Goal: Task Accomplishment & Management: Use online tool/utility

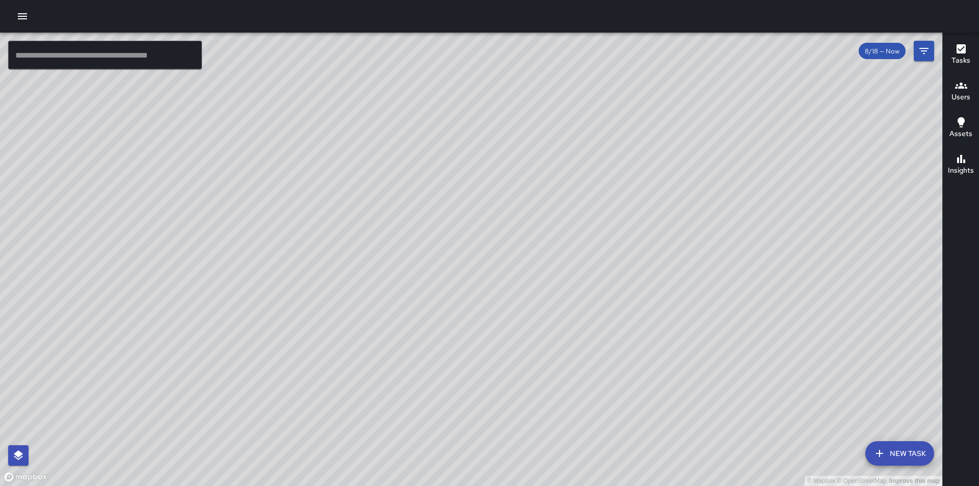
click at [16, 16] on icon "button" at bounding box center [22, 16] width 12 height 12
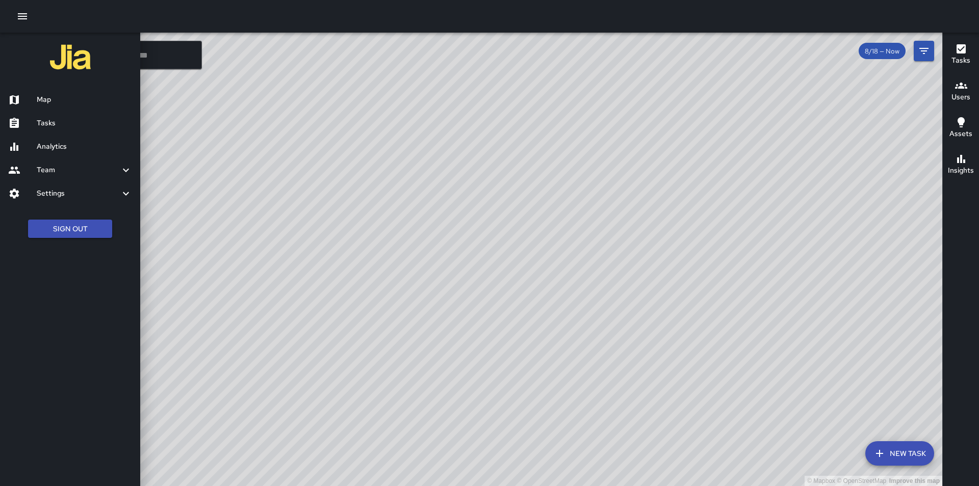
click at [61, 128] on h6 "Tasks" at bounding box center [84, 123] width 95 height 11
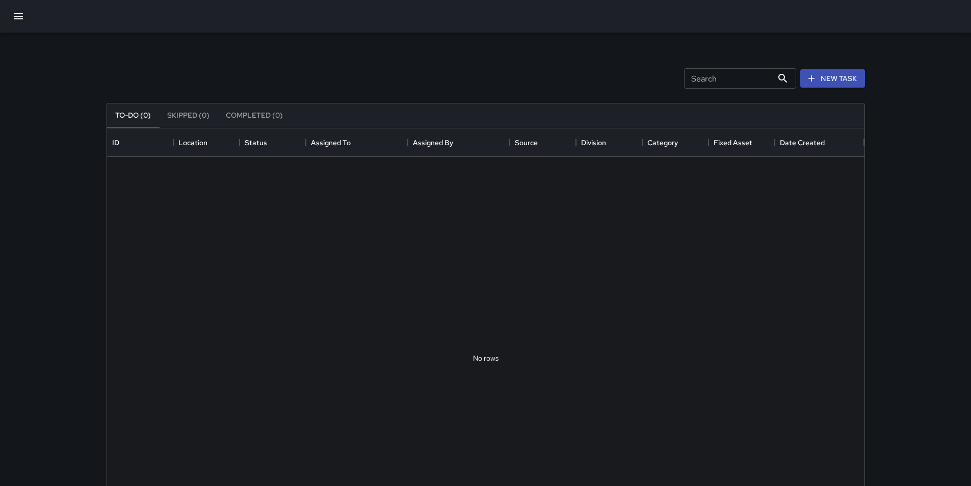
scroll to position [424, 750]
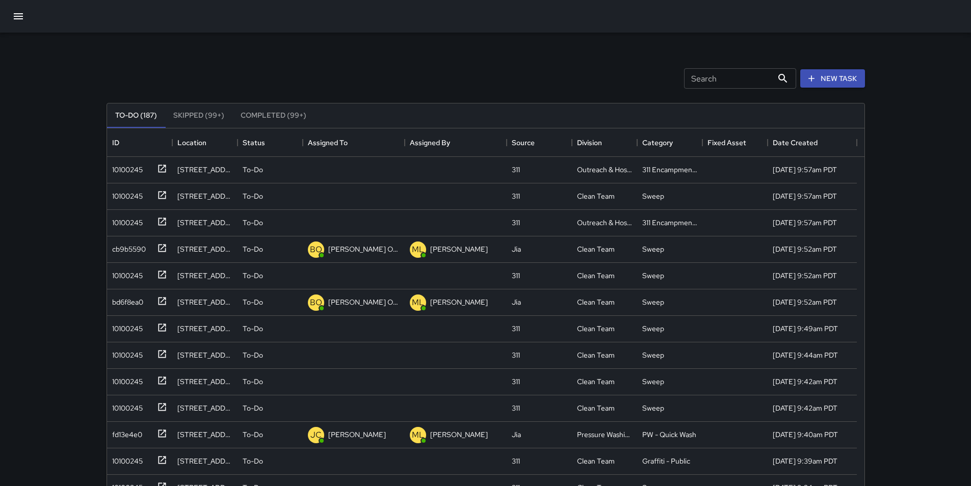
click at [733, 80] on input "Search" at bounding box center [728, 78] width 89 height 20
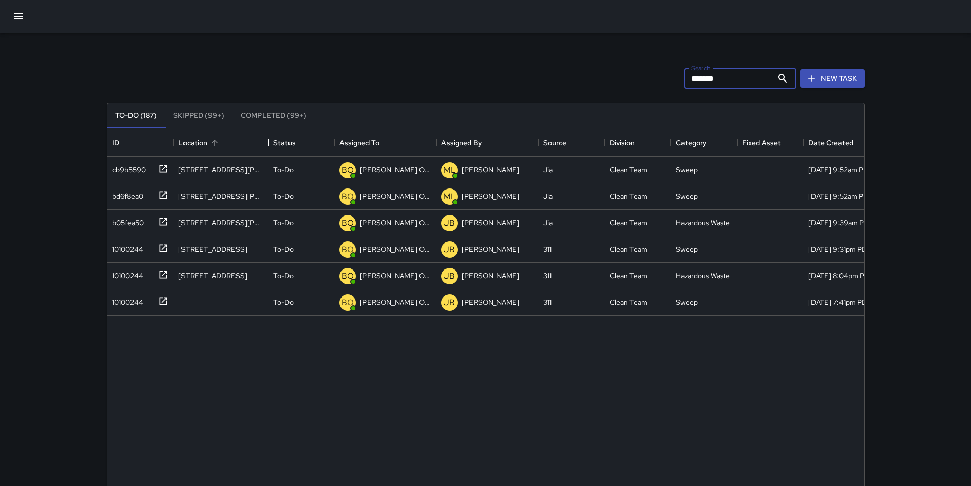
drag, startPoint x: 240, startPoint y: 141, endPoint x: 268, endPoint y: 139, distance: 28.6
click at [268, 139] on div "Location" at bounding box center [268, 142] width 12 height 29
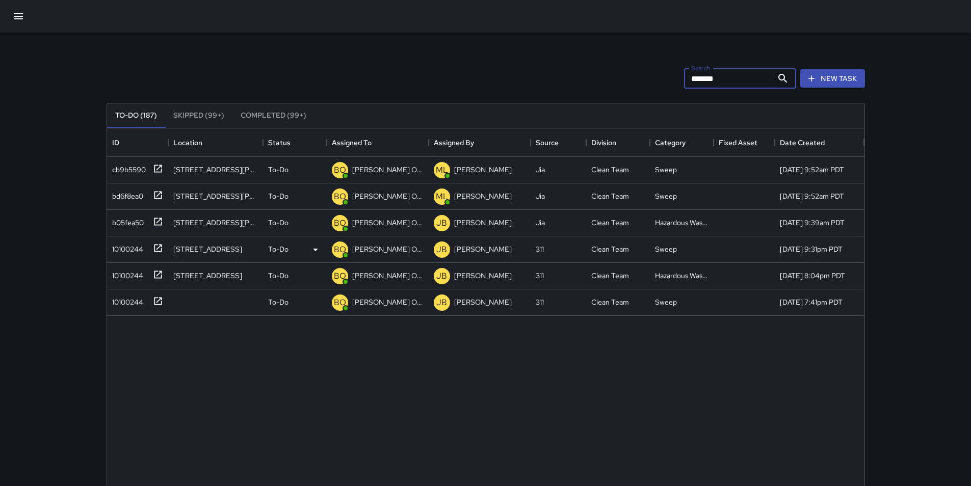
type input "*******"
click at [112, 246] on div "10100244" at bounding box center [125, 247] width 35 height 14
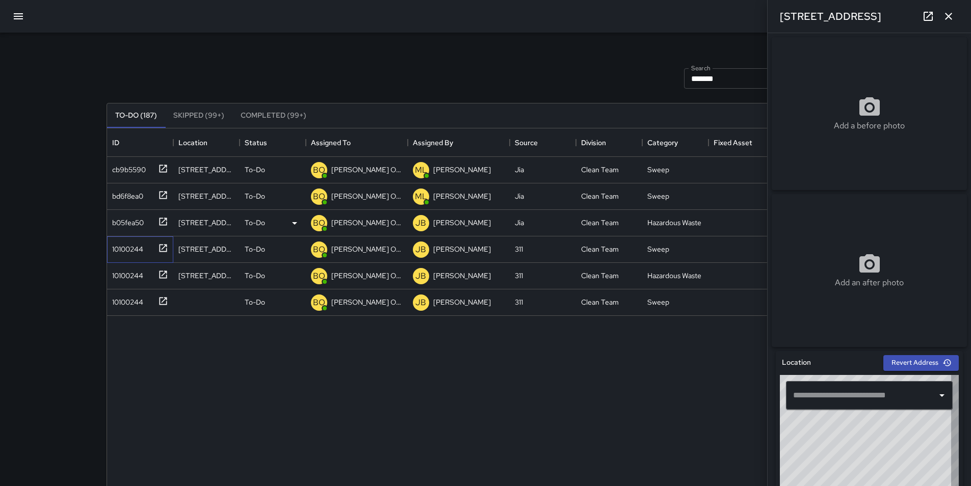
type input "**********"
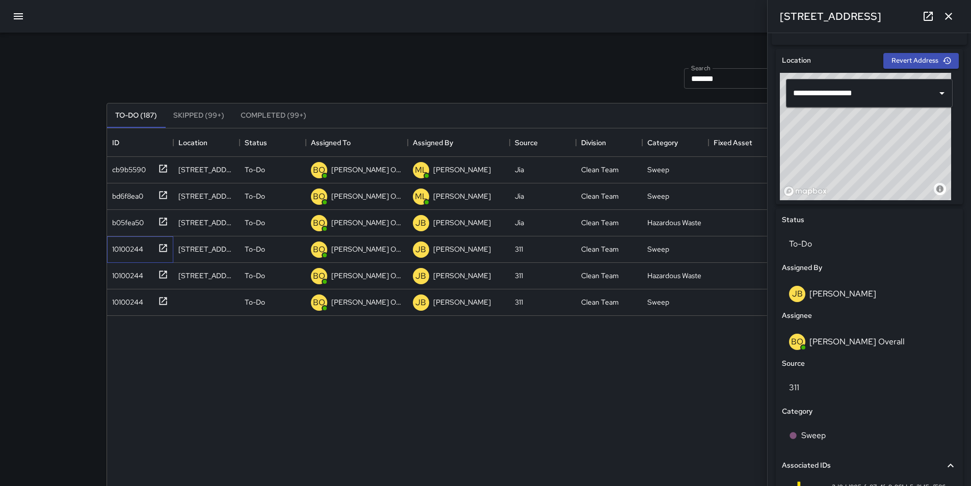
scroll to position [306, 0]
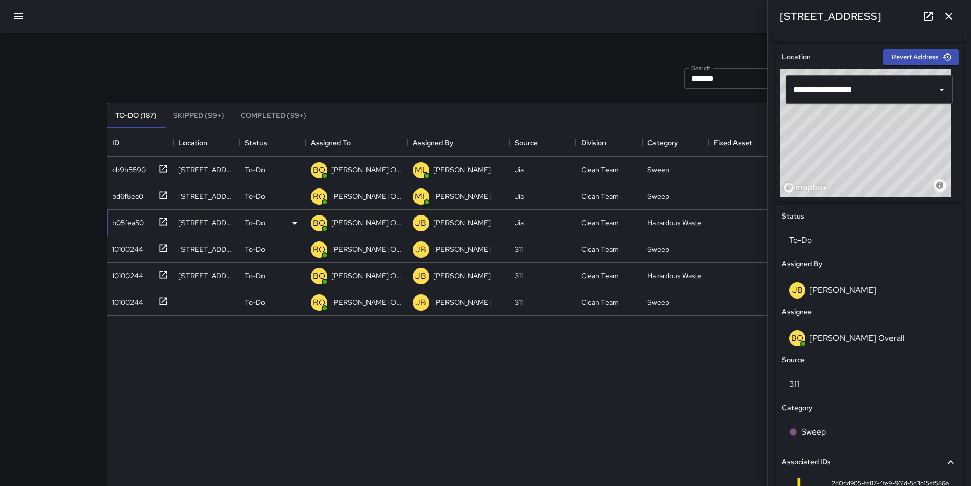
click at [129, 220] on div "b05fea50" at bounding box center [126, 221] width 36 height 14
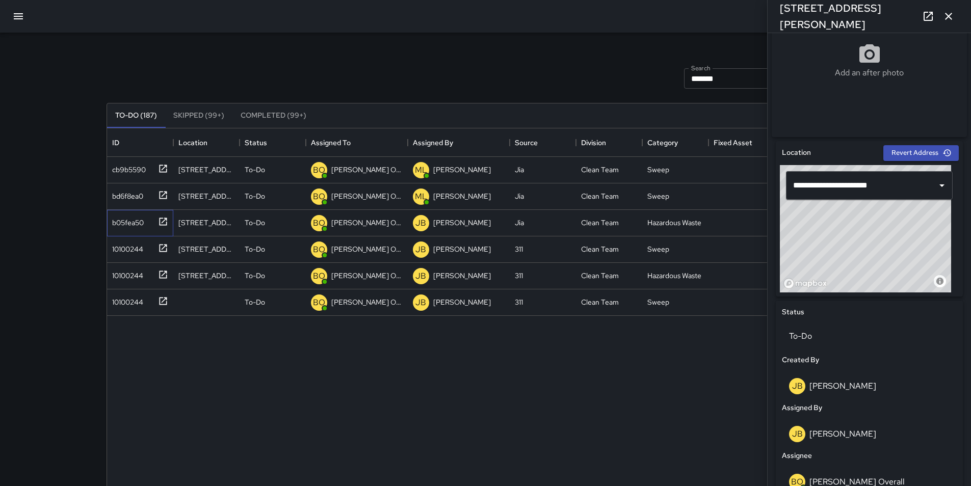
scroll to position [255, 0]
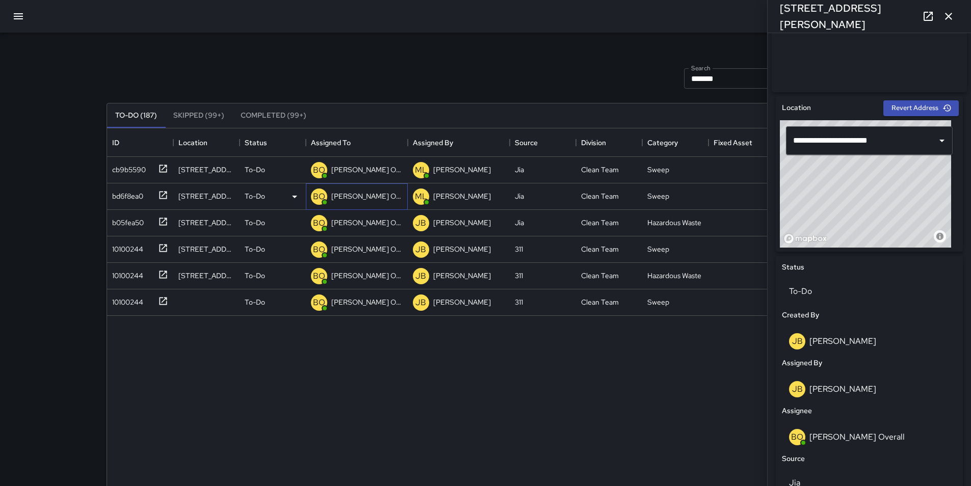
click at [373, 192] on p "[PERSON_NAME] Overall" at bounding box center [366, 196] width 71 height 10
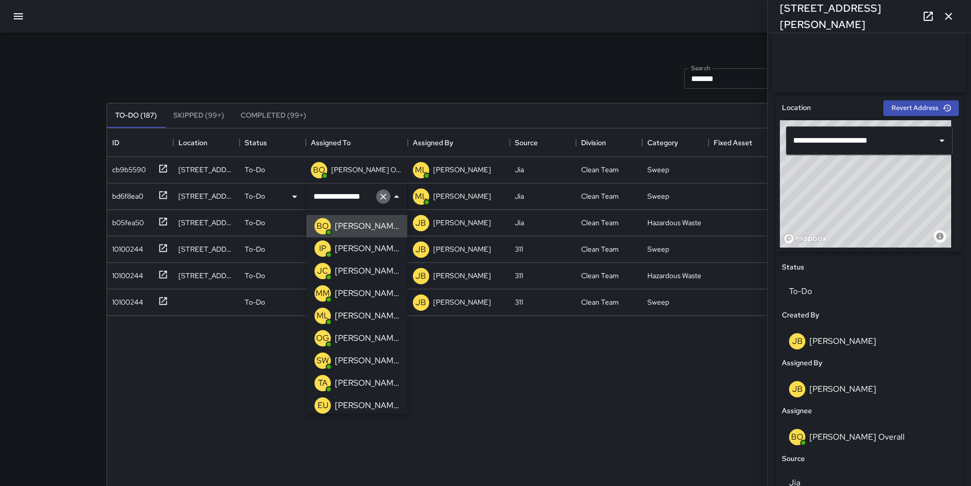
click at [386, 192] on icon "Clear" at bounding box center [383, 197] width 10 height 10
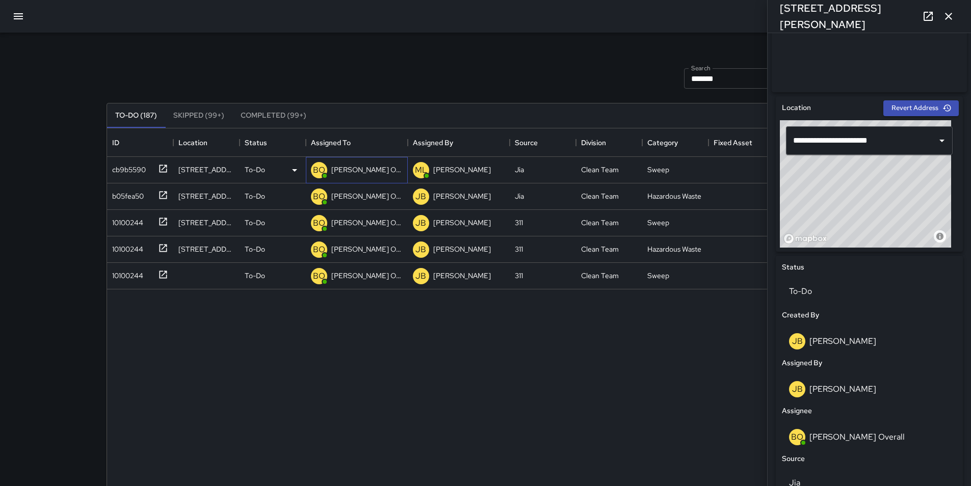
click at [359, 169] on p "[PERSON_NAME] Overall" at bounding box center [366, 170] width 71 height 10
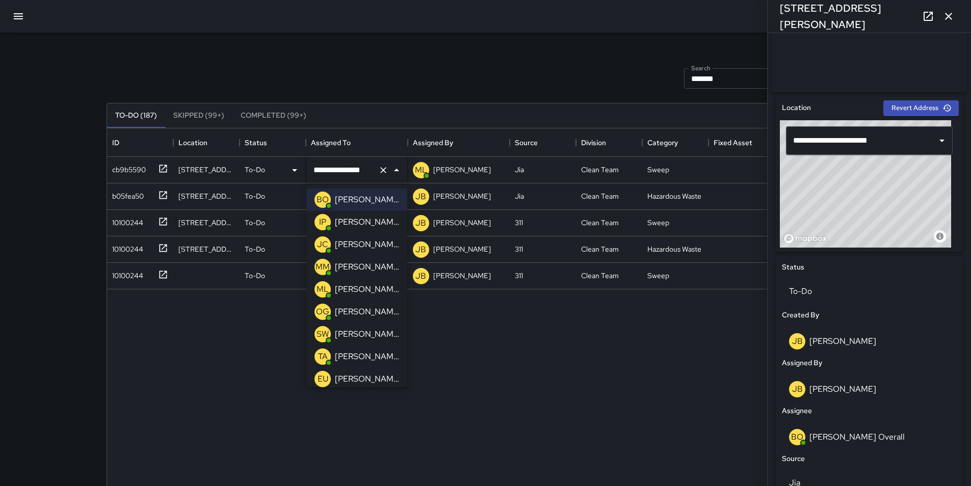
click at [380, 310] on p "[PERSON_NAME]" at bounding box center [367, 312] width 64 height 12
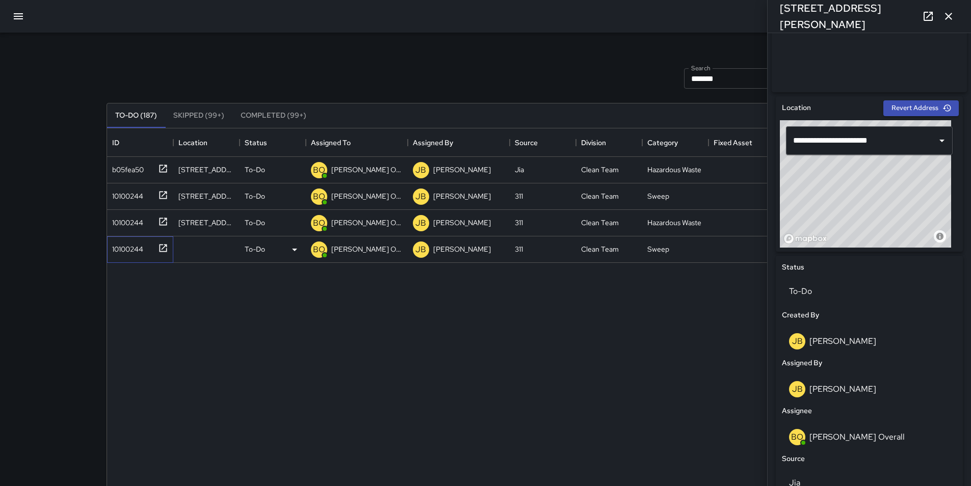
click at [127, 248] on div "10100244" at bounding box center [125, 247] width 35 height 14
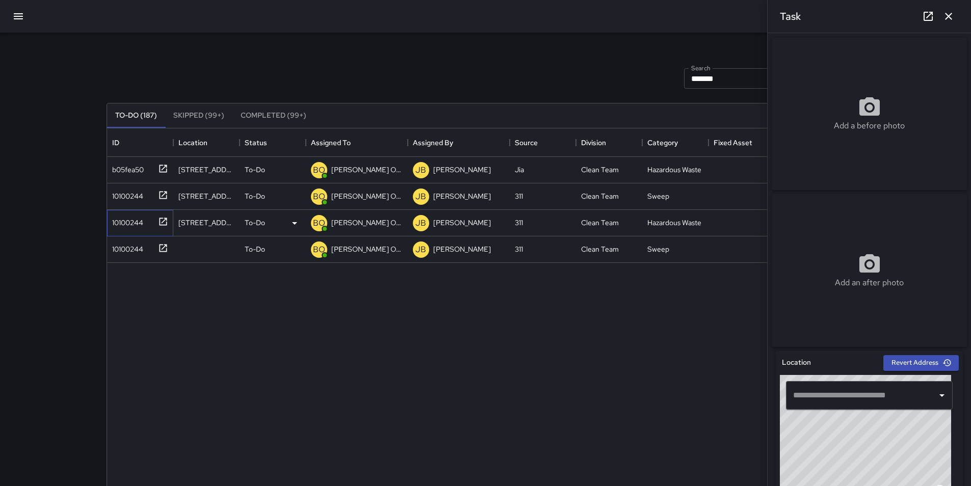
click at [121, 223] on div "10100244" at bounding box center [125, 221] width 35 height 14
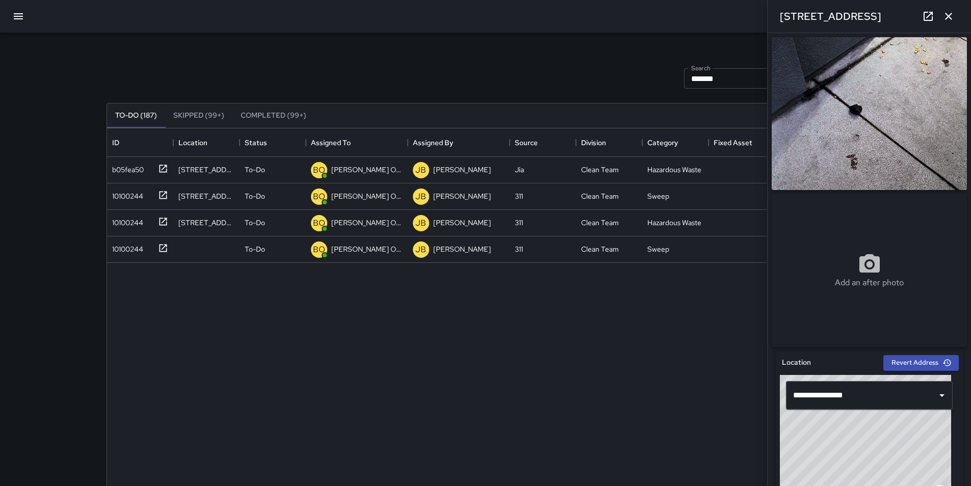
click at [726, 79] on input "*******" at bounding box center [728, 78] width 89 height 20
drag, startPoint x: 722, startPoint y: 79, endPoint x: 612, endPoint y: 83, distance: 110.2
click at [620, 90] on div "Search ******* Search New Task To-Do (187) Skipped (99+) Completed (99+) ID Loc…" at bounding box center [486, 321] width 759 height 534
type input "****"
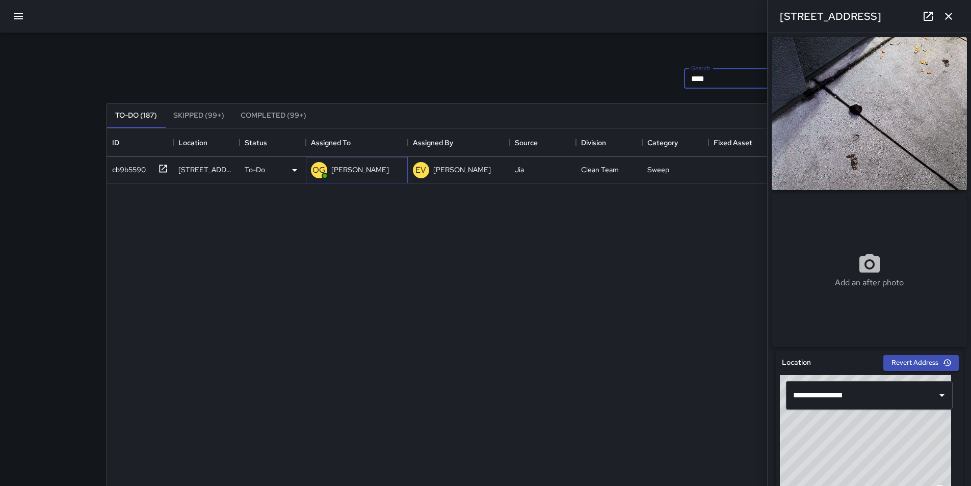
click at [356, 167] on p "[PERSON_NAME]" at bounding box center [360, 170] width 58 height 10
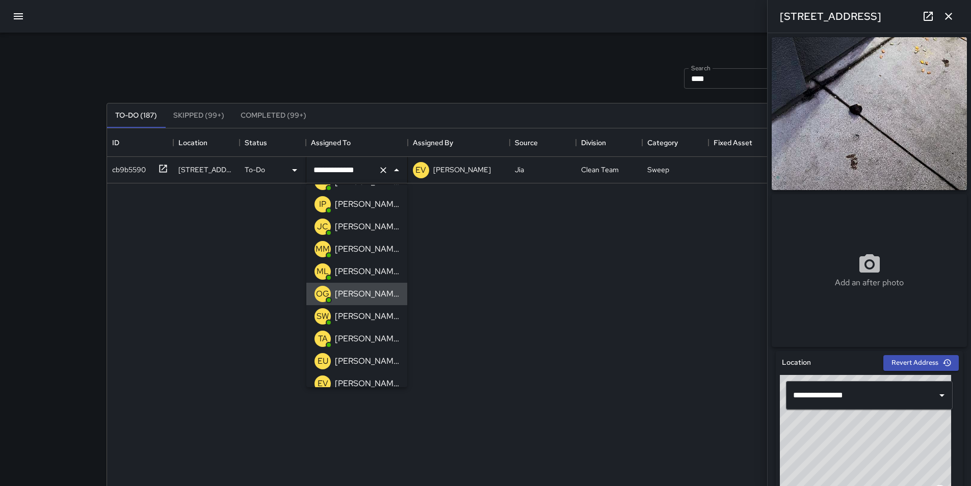
scroll to position [0, 0]
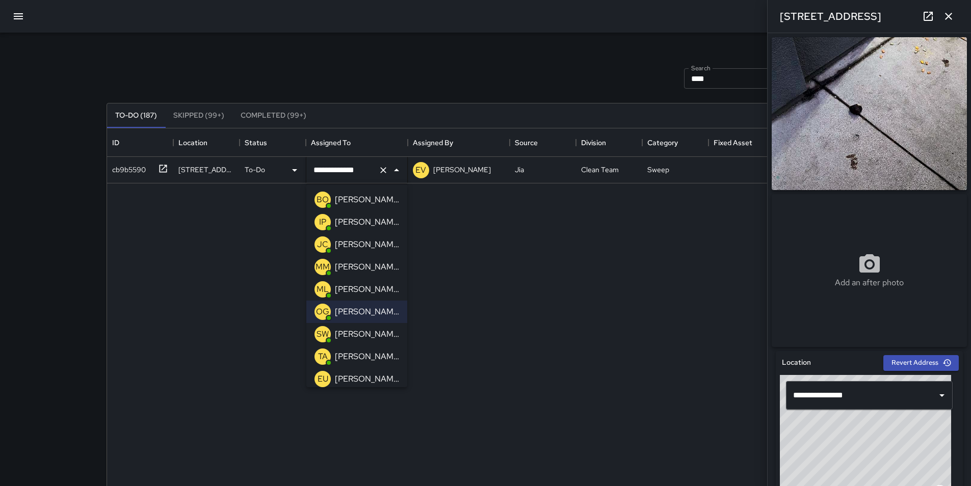
drag, startPoint x: 550, startPoint y: 266, endPoint x: 550, endPoint y: 257, distance: 8.7
click at [551, 266] on div "**********" at bounding box center [486, 358] width 758 height 403
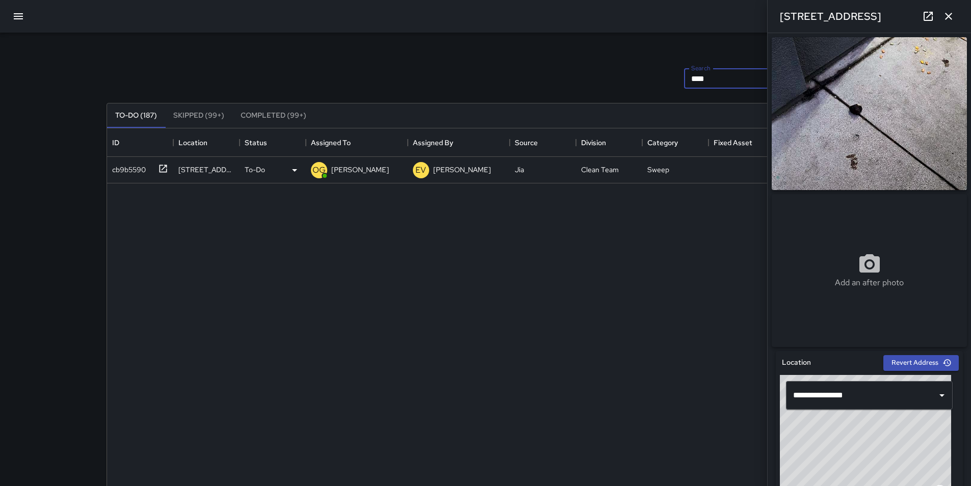
drag, startPoint x: 716, startPoint y: 83, endPoint x: 616, endPoint y: 91, distance: 99.8
click at [616, 91] on div "Search **** Search New Task To-Do (187) Skipped (99+) Completed (99+) ID Locati…" at bounding box center [486, 321] width 759 height 534
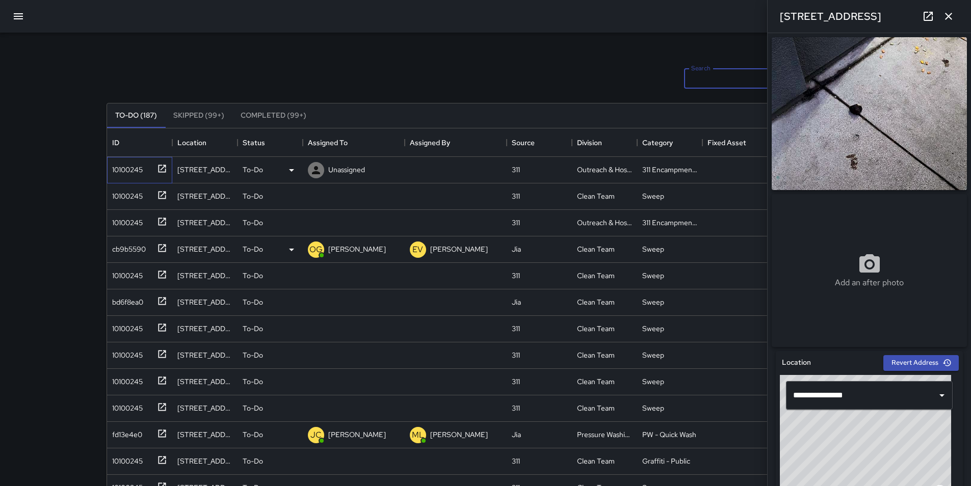
click at [132, 169] on div "10100245" at bounding box center [125, 168] width 35 height 14
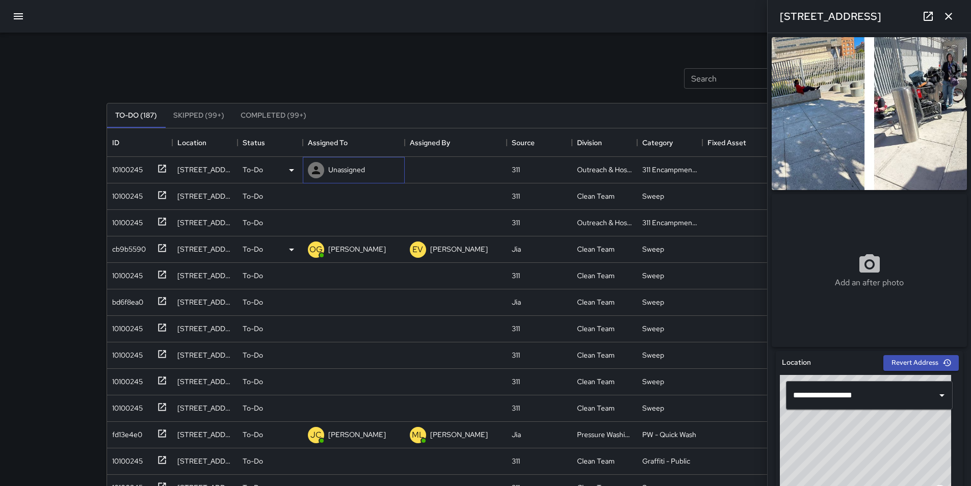
click at [349, 163] on div "Unassigned" at bounding box center [346, 170] width 41 height 14
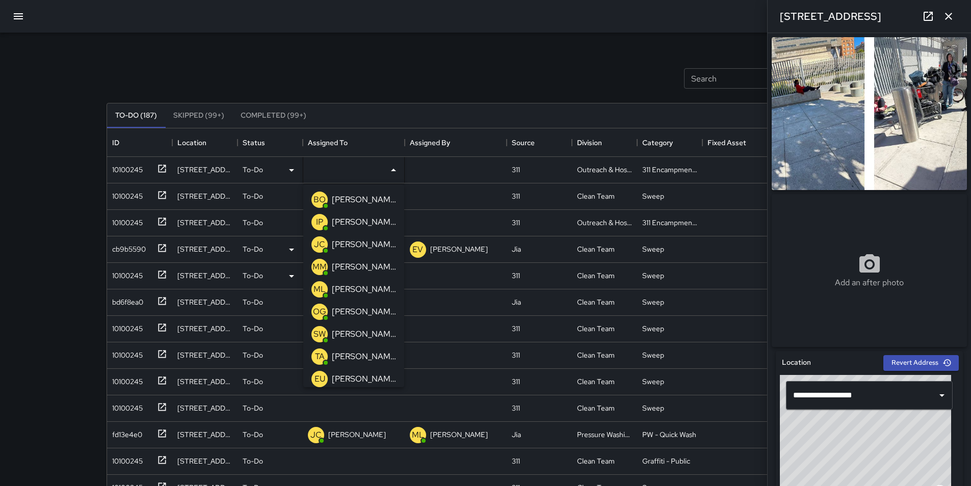
click at [364, 285] on p "[PERSON_NAME]" at bounding box center [364, 289] width 64 height 12
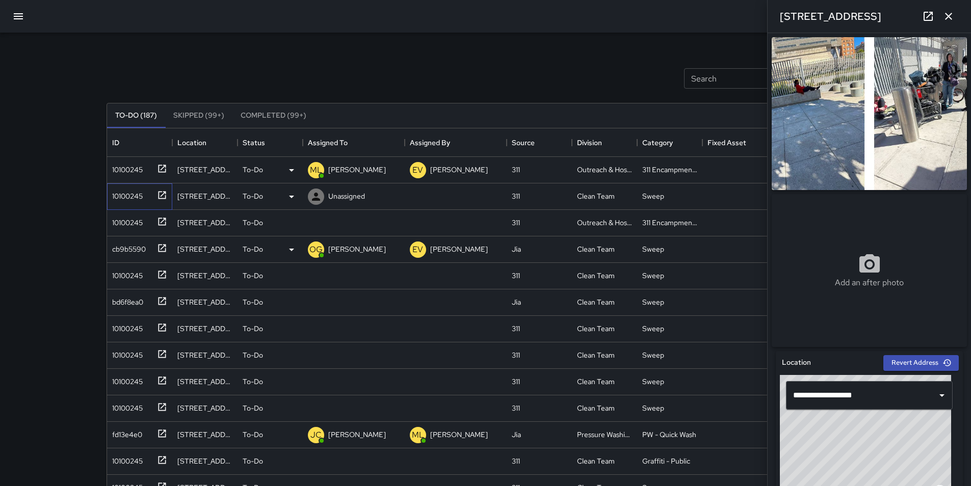
click at [123, 192] on div "10100245" at bounding box center [125, 194] width 35 height 14
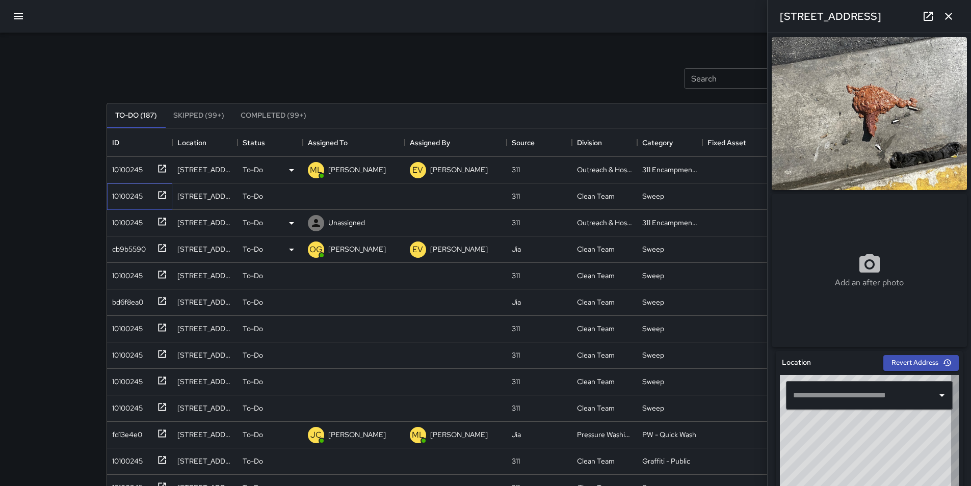
type input "**********"
click at [343, 194] on p "Unassigned" at bounding box center [346, 196] width 37 height 10
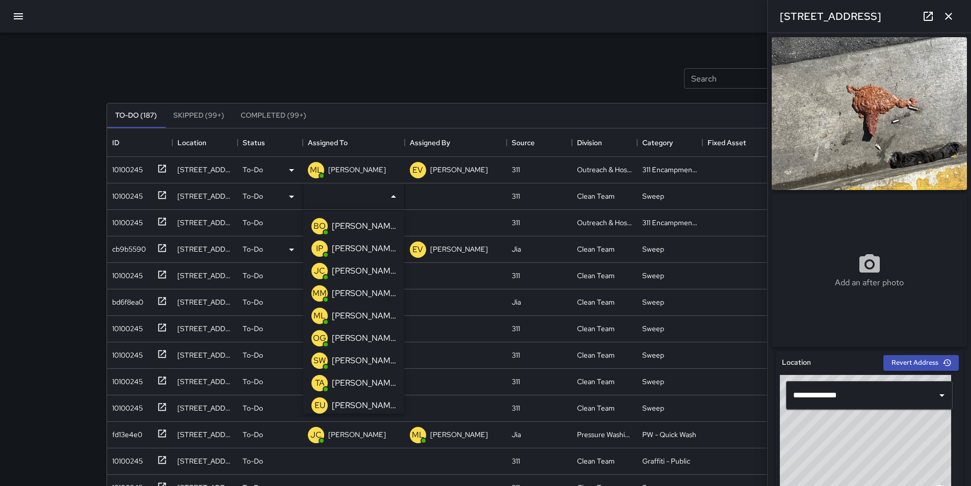
click at [350, 337] on p "[PERSON_NAME]" at bounding box center [364, 338] width 64 height 12
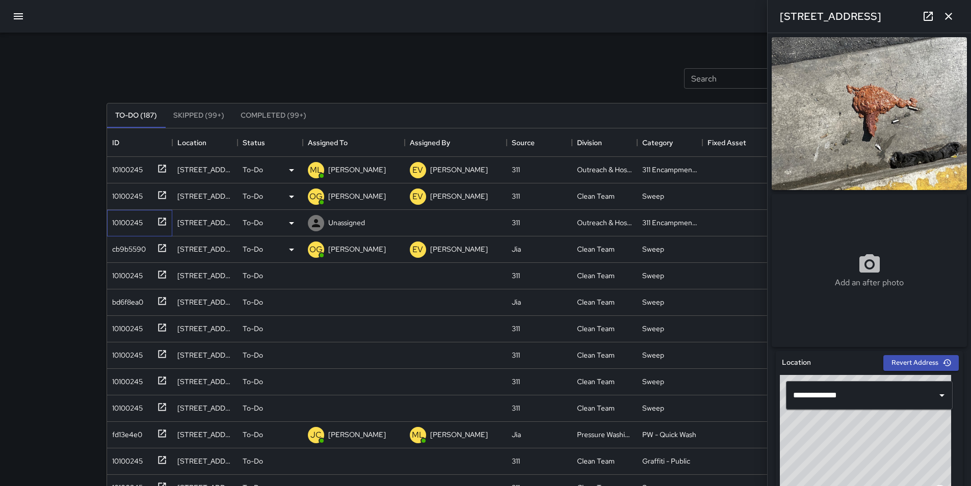
click at [116, 223] on div "10100245" at bounding box center [125, 221] width 35 height 14
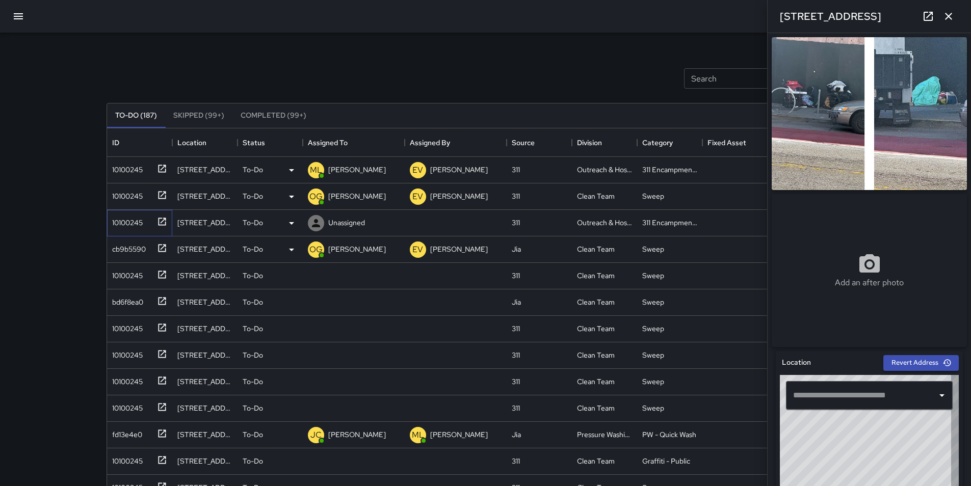
type input "**********"
click at [322, 215] on div at bounding box center [316, 223] width 20 height 20
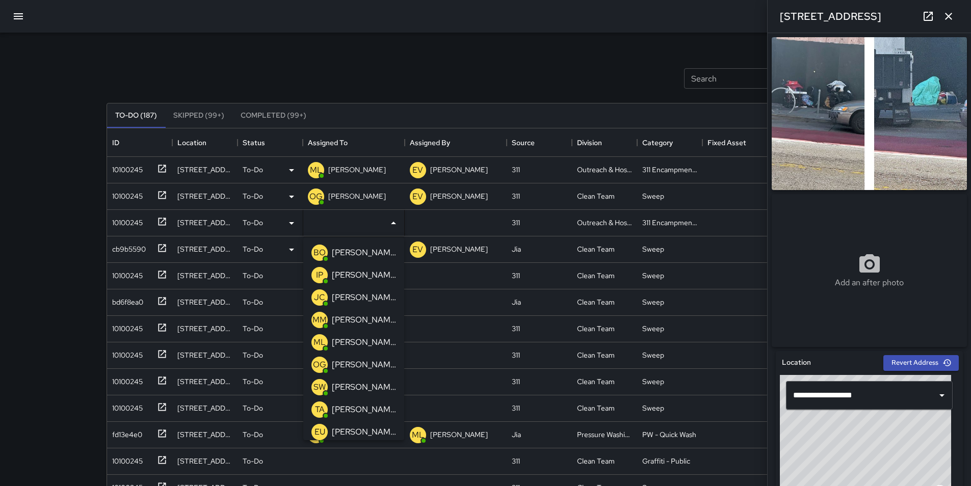
click at [357, 336] on p "[PERSON_NAME]" at bounding box center [364, 342] width 64 height 12
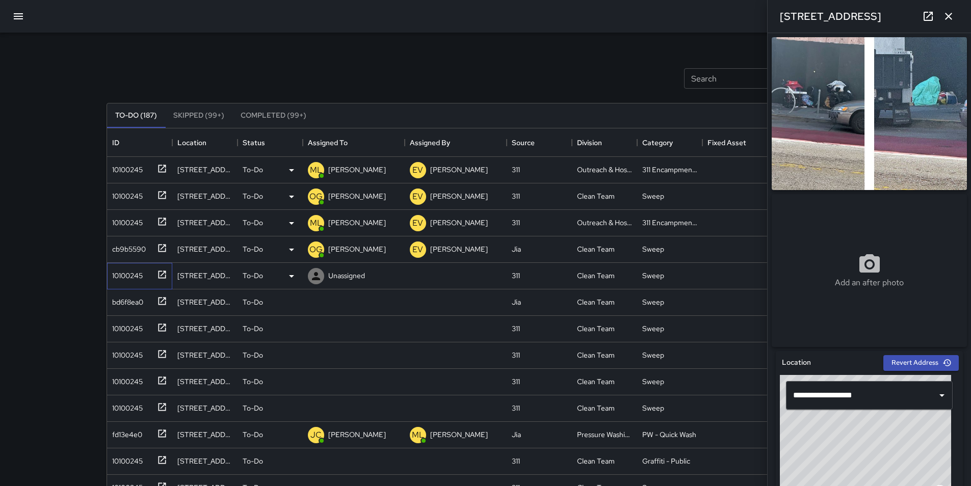
click at [131, 273] on div "10100245" at bounding box center [125, 274] width 35 height 14
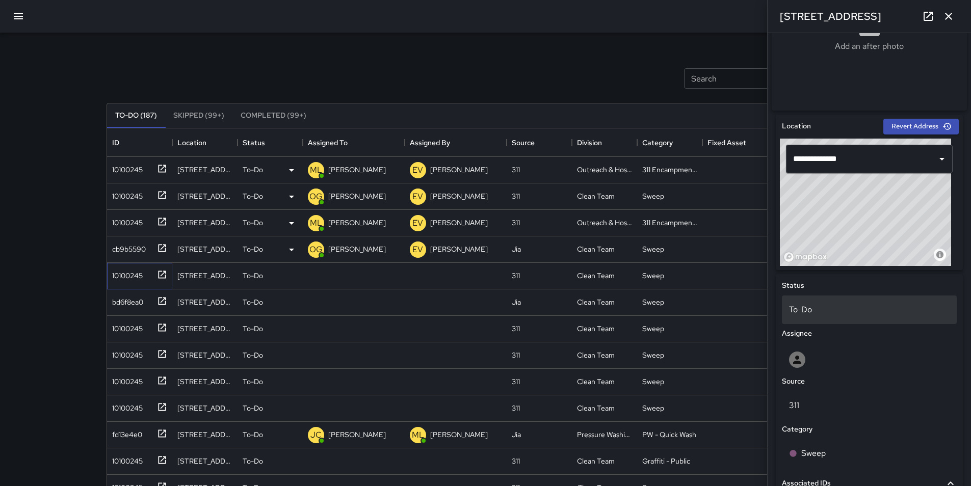
scroll to position [255, 0]
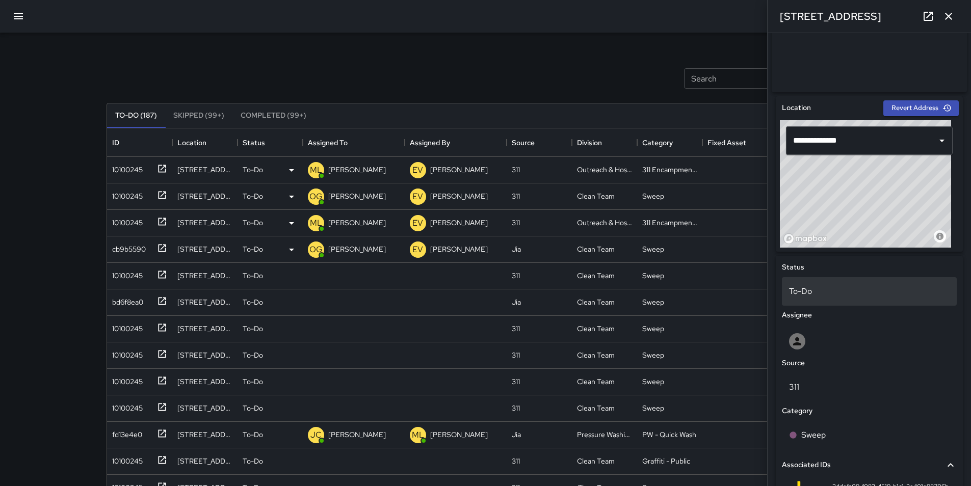
click at [898, 292] on p "To-Do" at bounding box center [869, 291] width 161 height 12
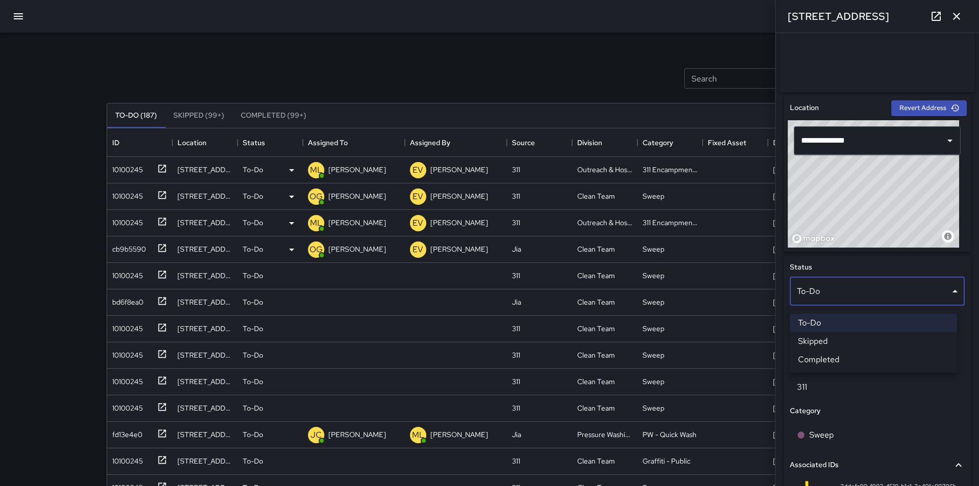
click at [862, 339] on li "Skipped" at bounding box center [873, 341] width 167 height 18
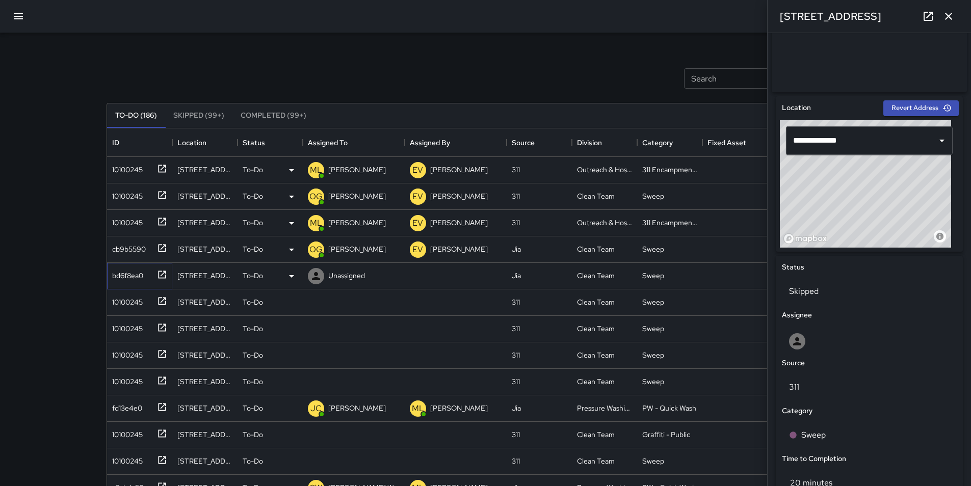
click at [139, 278] on div "bd6f8ea0" at bounding box center [125, 274] width 35 height 14
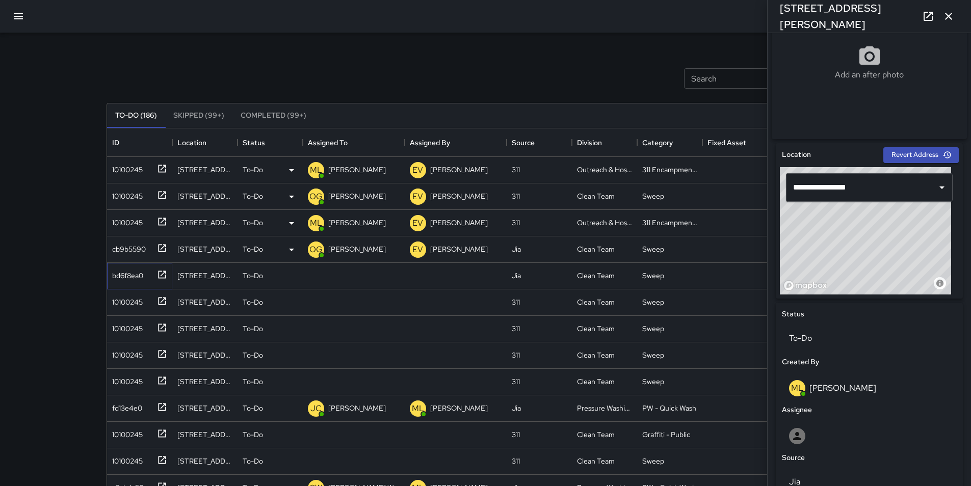
scroll to position [306, 0]
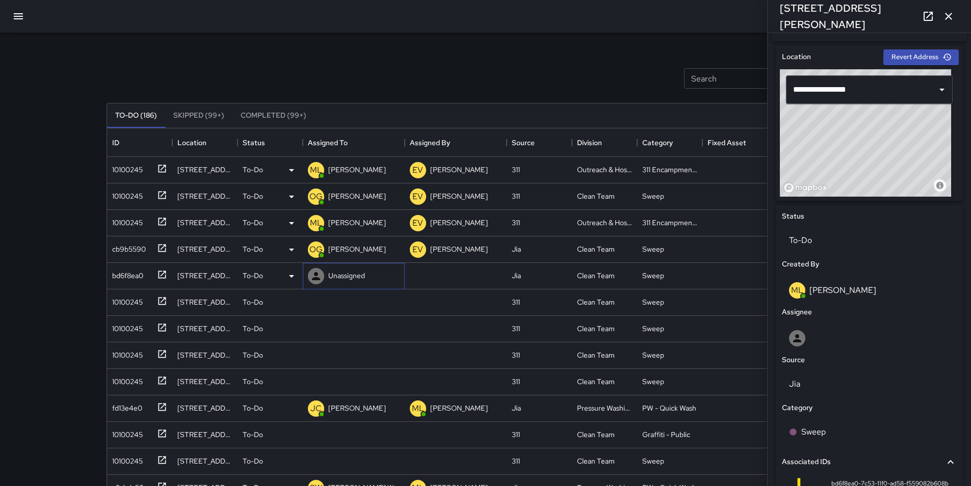
click at [352, 277] on p "Unassigned" at bounding box center [346, 276] width 37 height 10
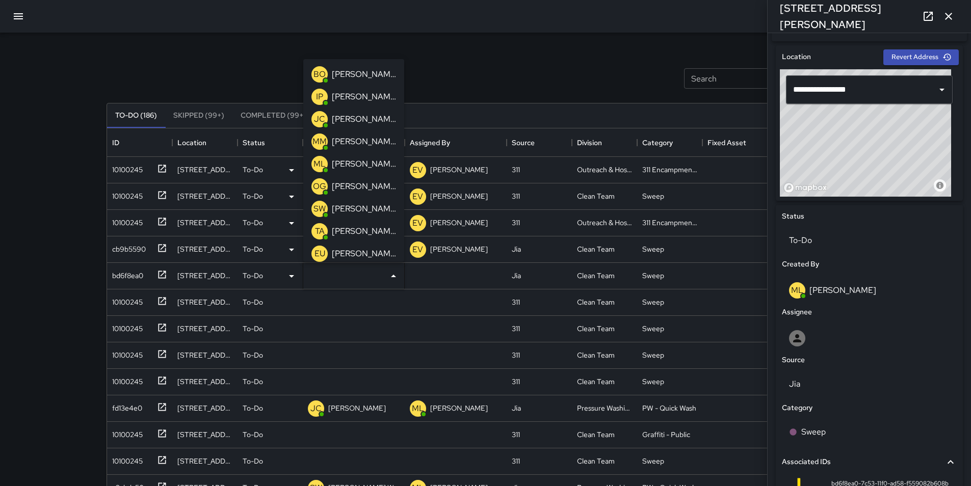
click at [352, 185] on p "[PERSON_NAME]" at bounding box center [364, 186] width 64 height 12
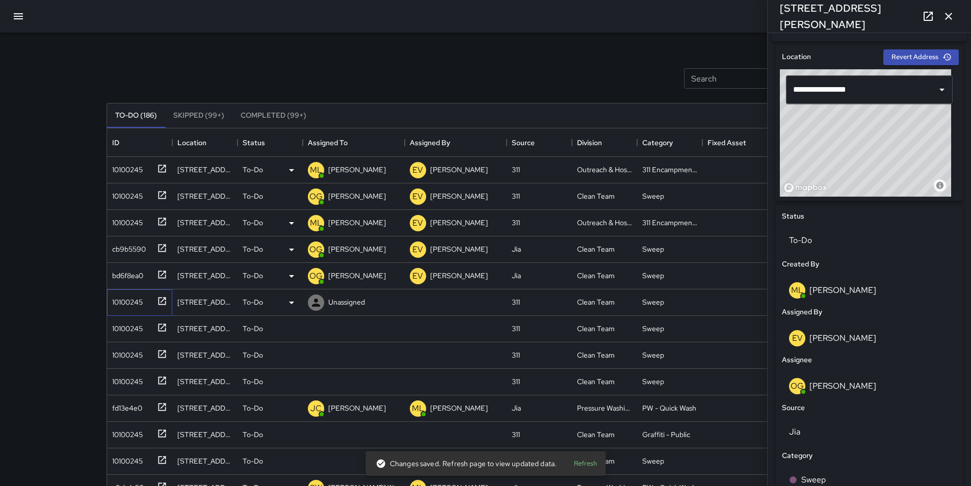
click at [123, 303] on div "10100245" at bounding box center [125, 300] width 35 height 14
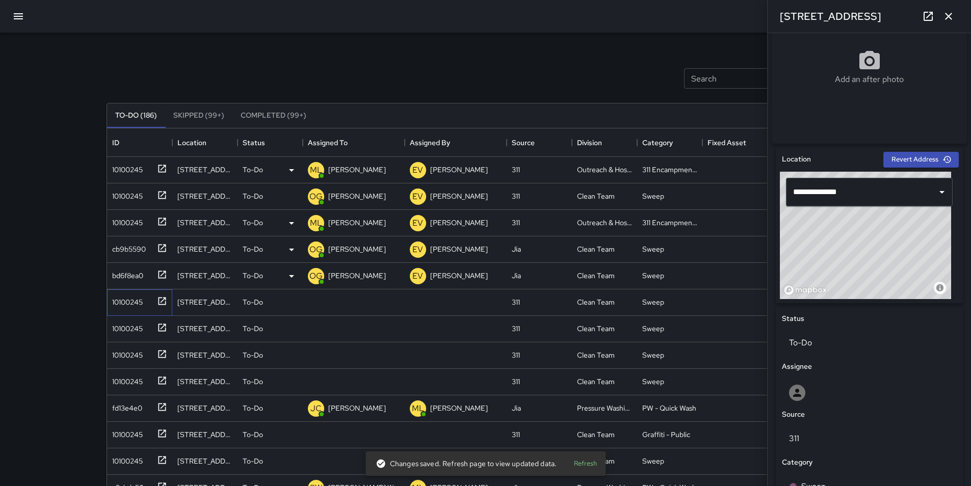
scroll to position [204, 0]
click at [318, 305] on icon at bounding box center [316, 303] width 8 height 8
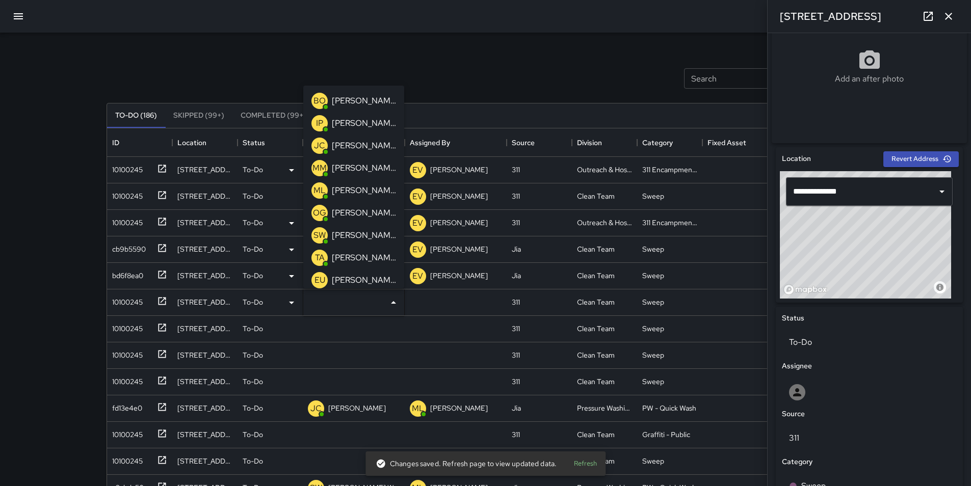
click at [336, 218] on p "[PERSON_NAME]" at bounding box center [364, 213] width 64 height 12
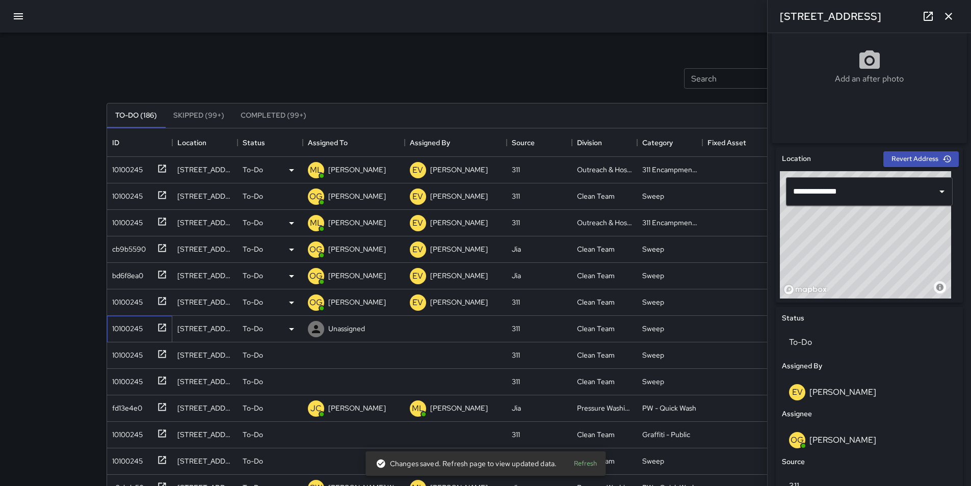
click at [132, 326] on div "10100245" at bounding box center [125, 327] width 35 height 14
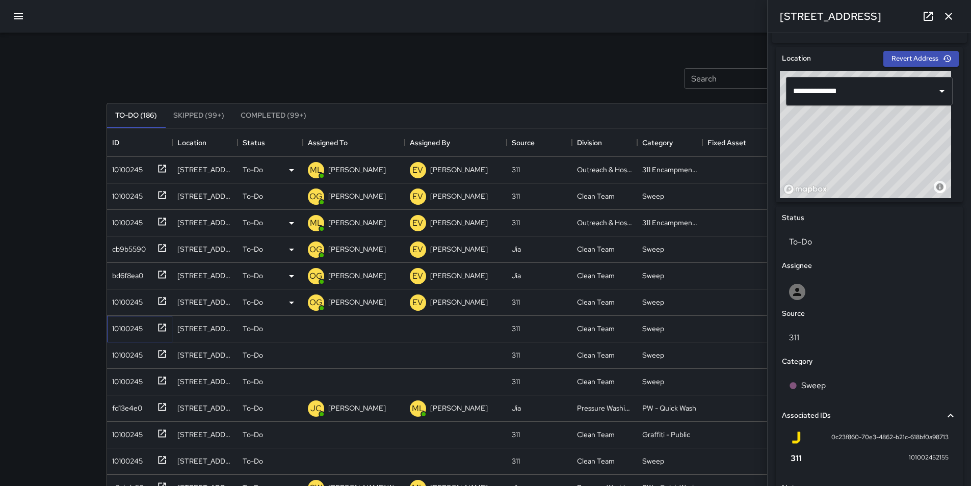
scroll to position [306, 0]
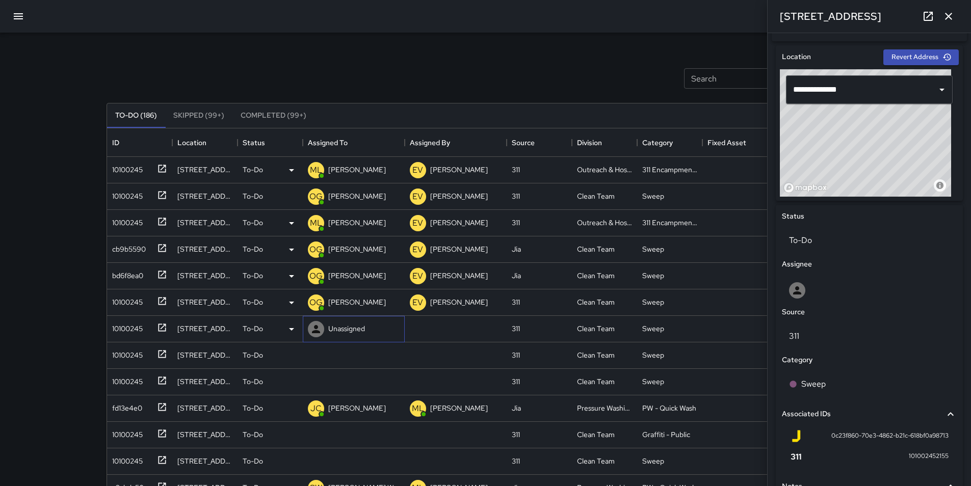
click at [326, 328] on div "Unassigned" at bounding box center [346, 329] width 41 height 14
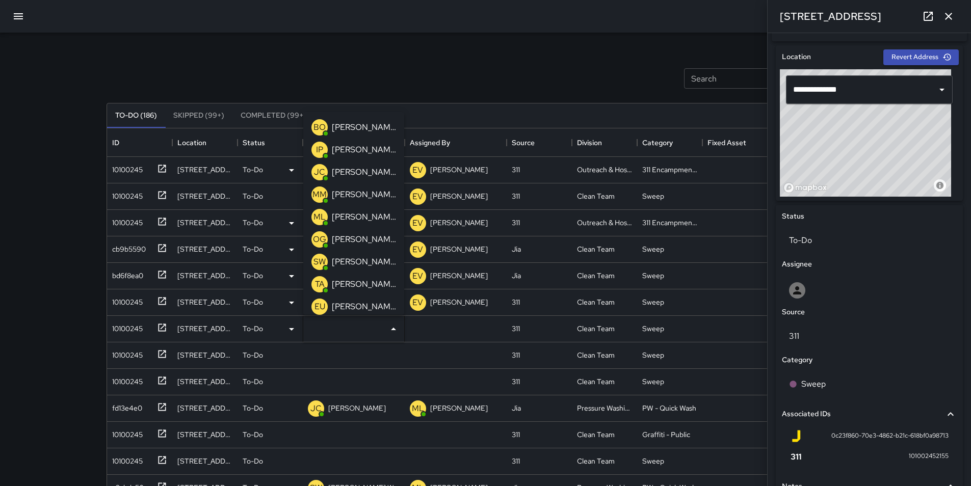
click at [363, 243] on p "[PERSON_NAME]" at bounding box center [364, 239] width 64 height 12
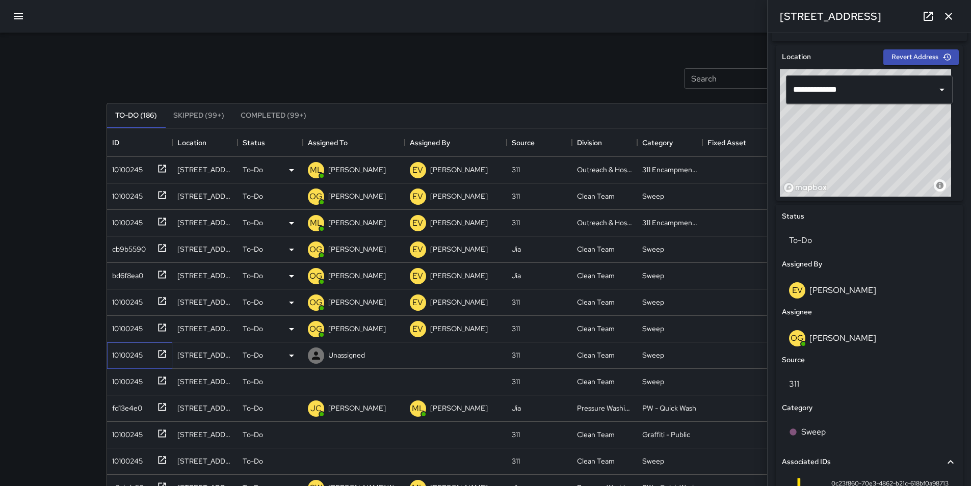
click at [120, 350] on div "10100245" at bounding box center [125, 353] width 35 height 14
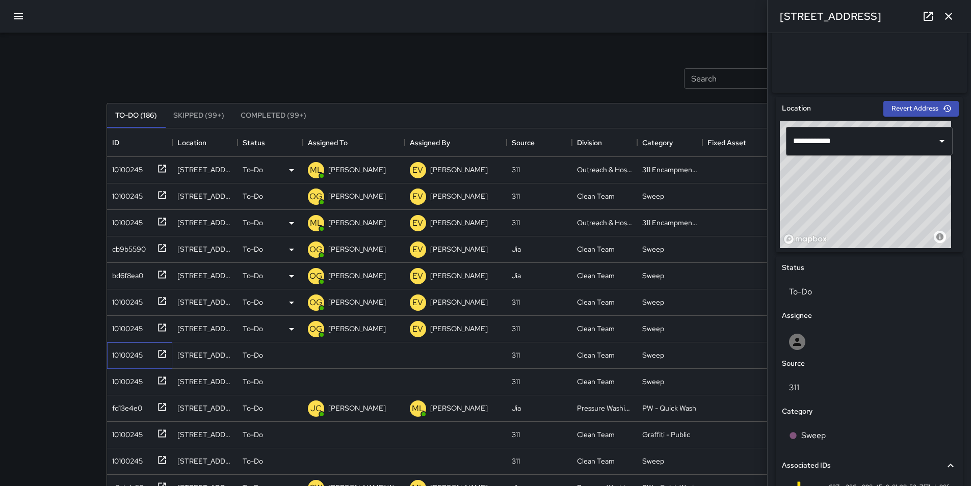
scroll to position [255, 0]
click at [347, 353] on p "Unassigned" at bounding box center [346, 355] width 37 height 10
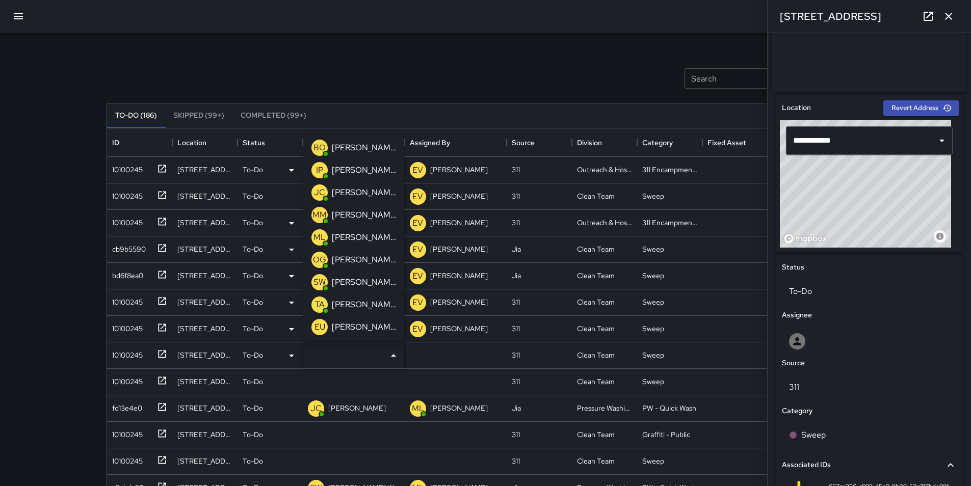
scroll to position [0, 0]
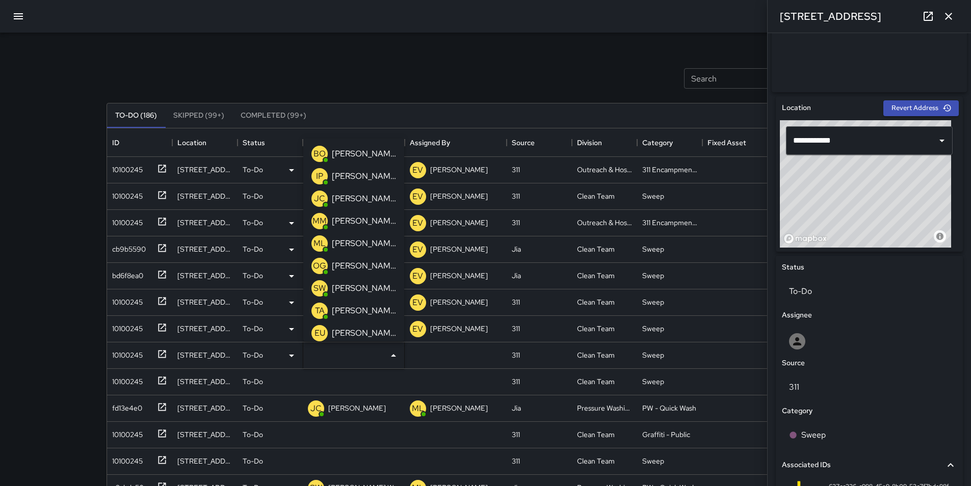
click at [366, 220] on p "[PERSON_NAME]" at bounding box center [364, 221] width 64 height 12
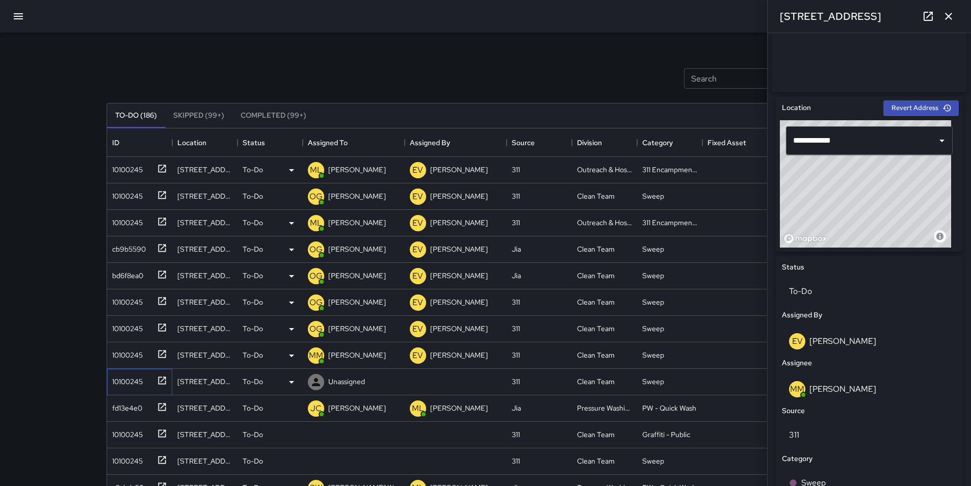
click at [121, 378] on div "10100245" at bounding box center [125, 380] width 35 height 14
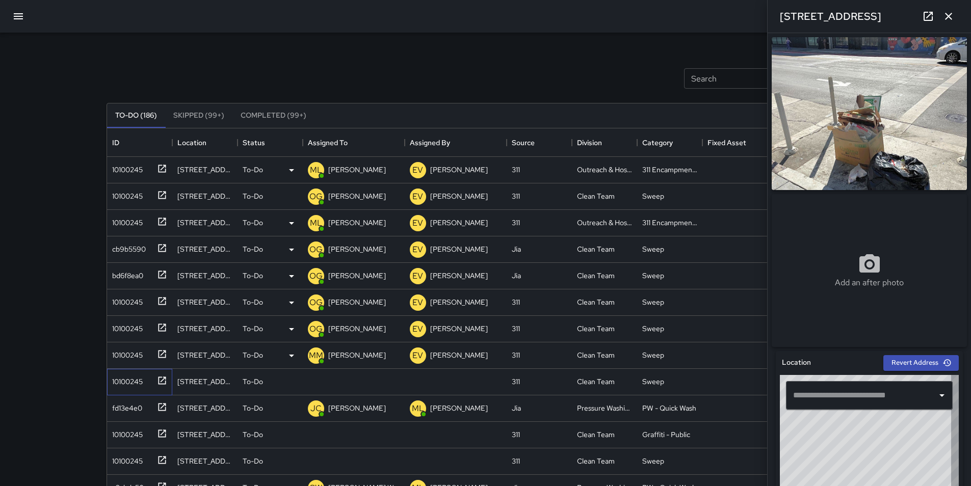
type input "**********"
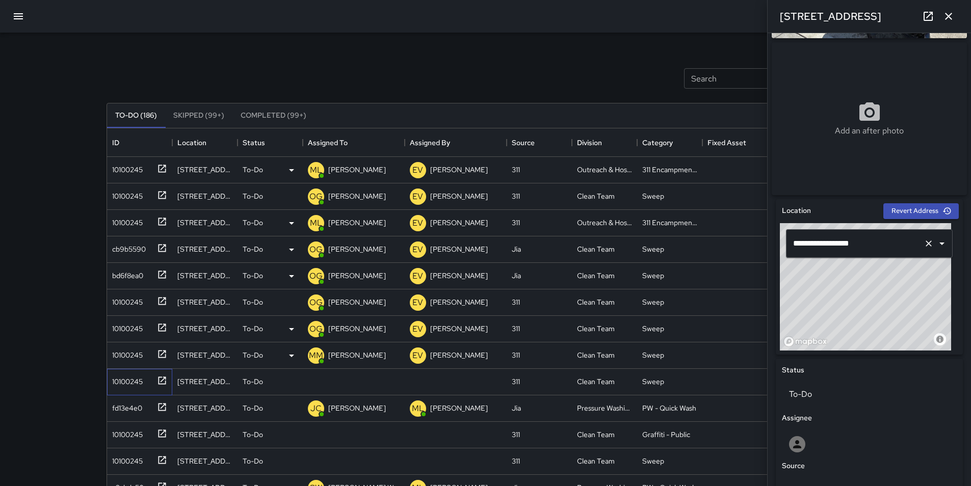
scroll to position [153, 0]
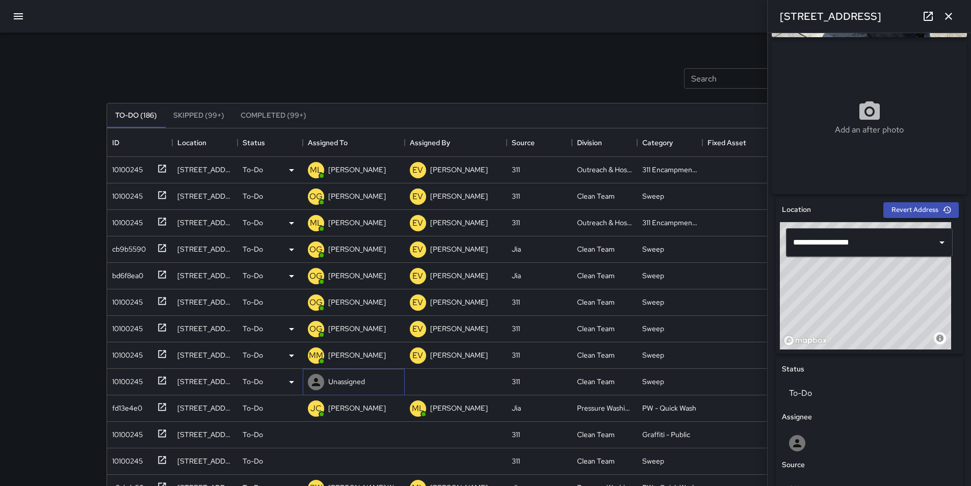
click at [325, 380] on div at bounding box center [316, 382] width 20 height 20
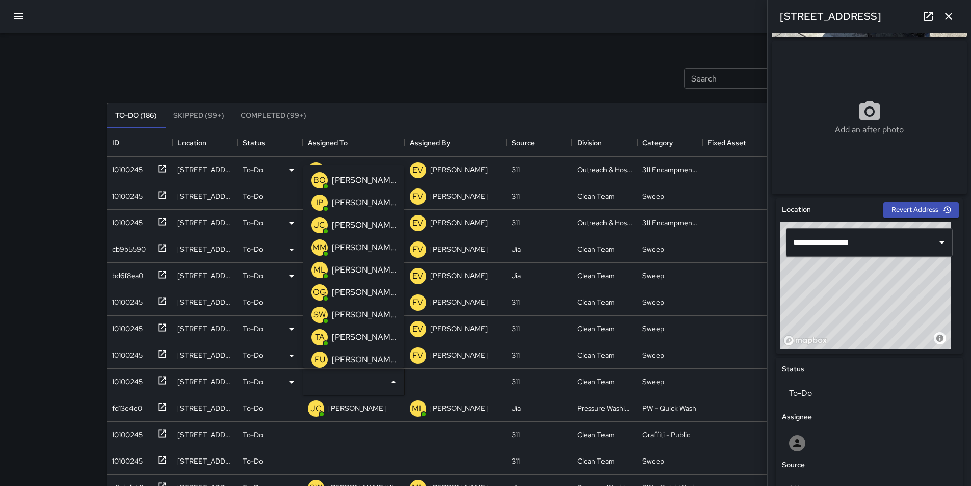
click at [359, 287] on p "[PERSON_NAME]" at bounding box center [364, 293] width 64 height 12
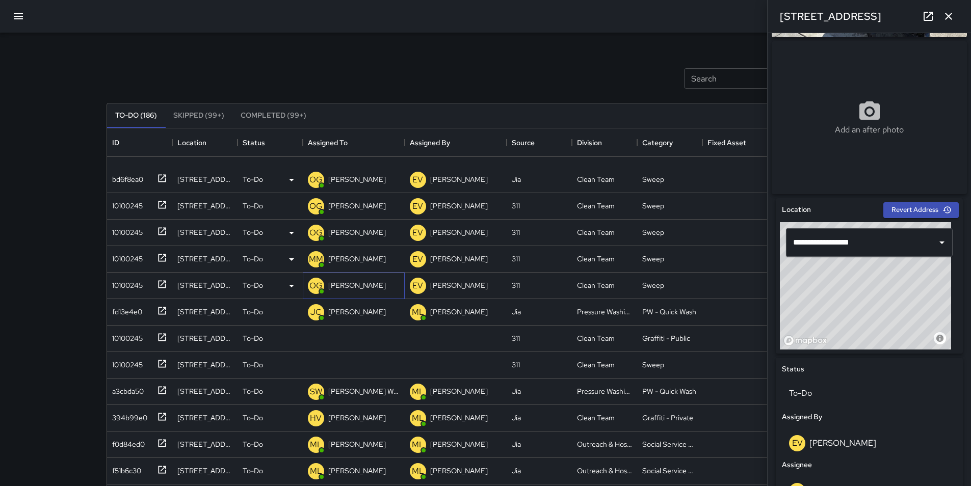
scroll to position [255, 0]
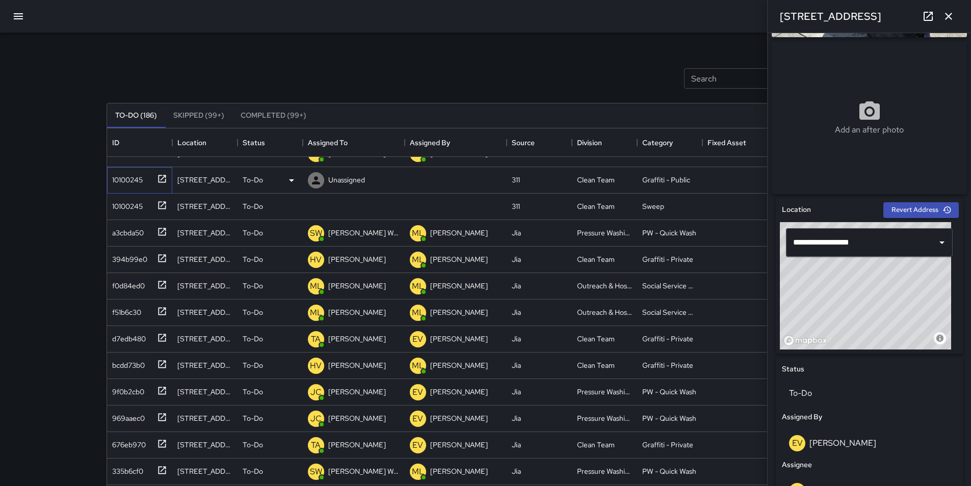
click at [127, 176] on div "10100245" at bounding box center [125, 178] width 35 height 14
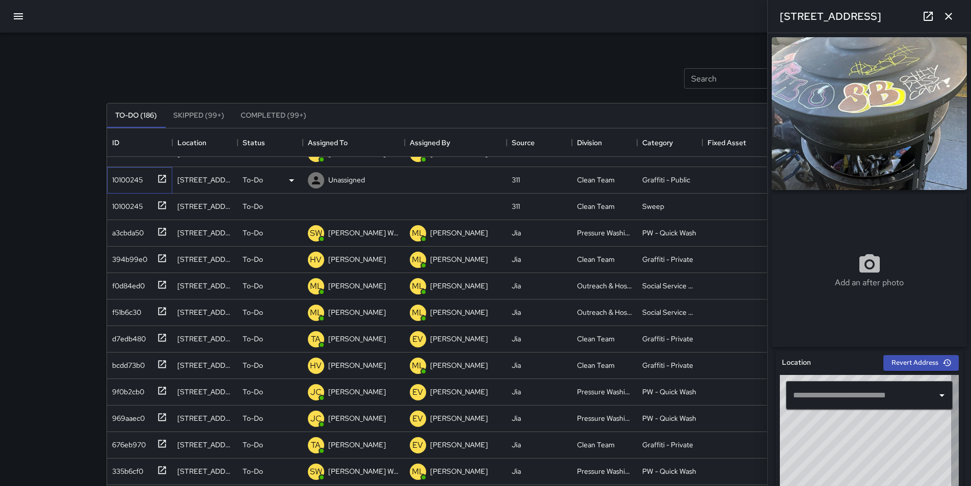
type input "**********"
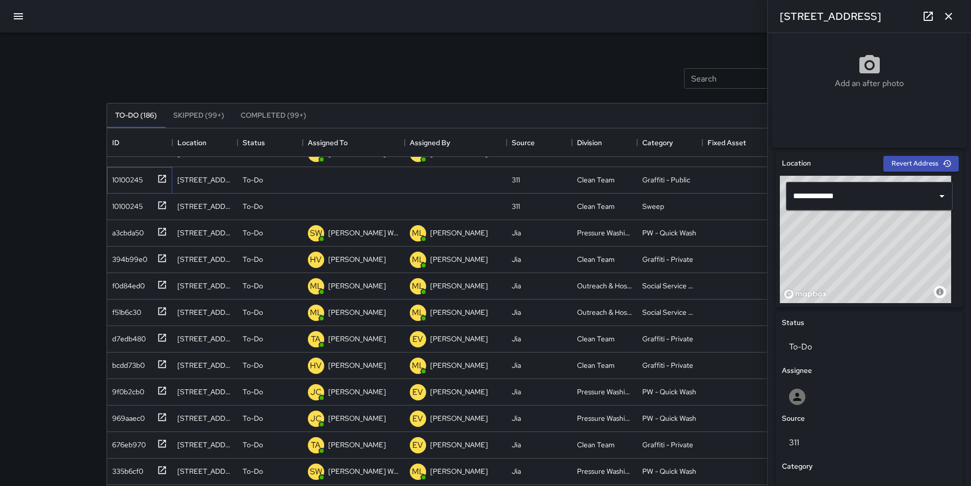
scroll to position [306, 0]
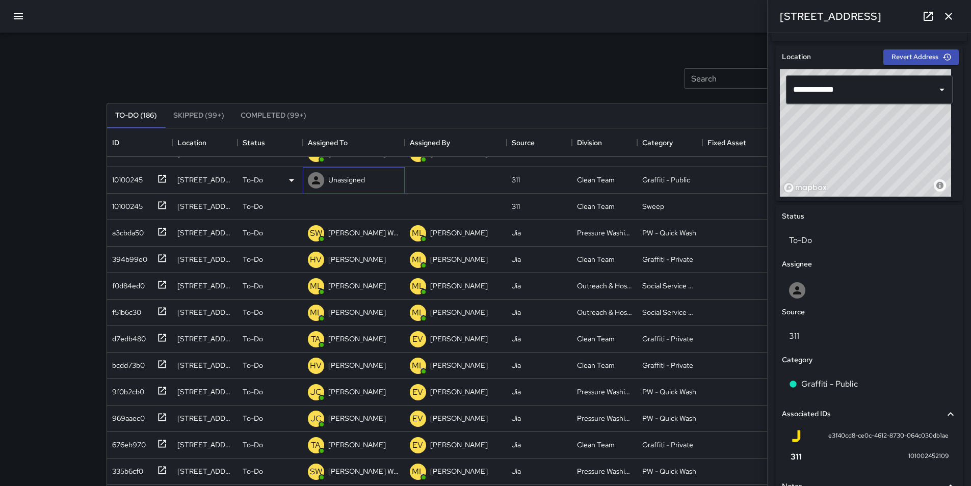
click at [337, 176] on p "Unassigned" at bounding box center [346, 180] width 37 height 10
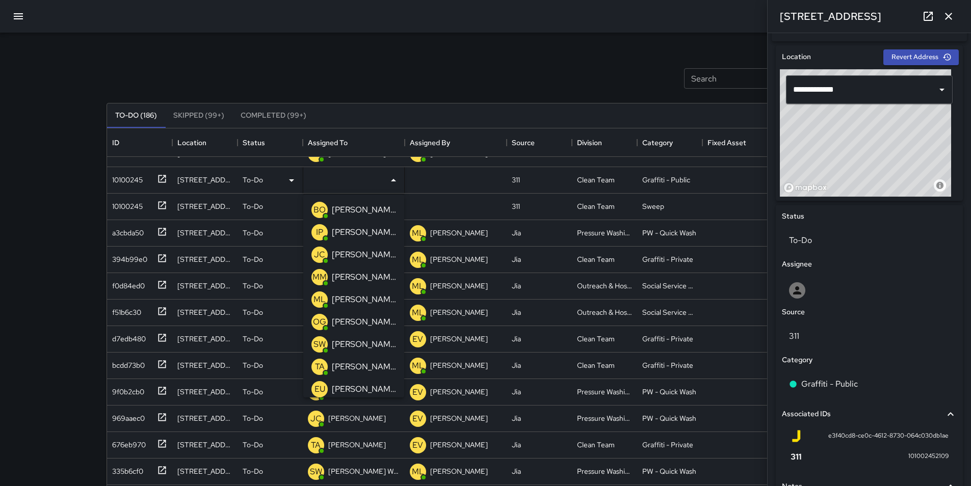
drag, startPoint x: 346, startPoint y: 296, endPoint x: 339, endPoint y: 279, distance: 18.1
click at [345, 295] on p "[PERSON_NAME]" at bounding box center [364, 300] width 64 height 12
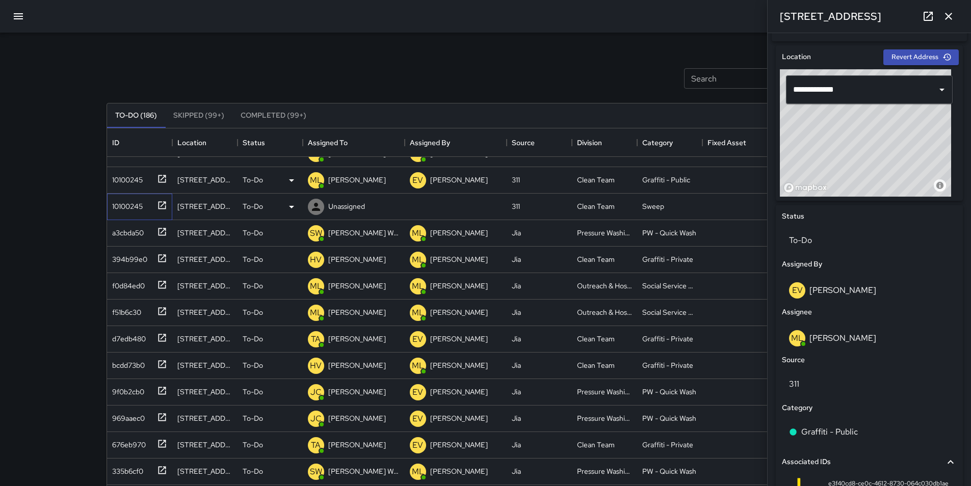
click at [124, 199] on div "10100245" at bounding box center [125, 204] width 35 height 14
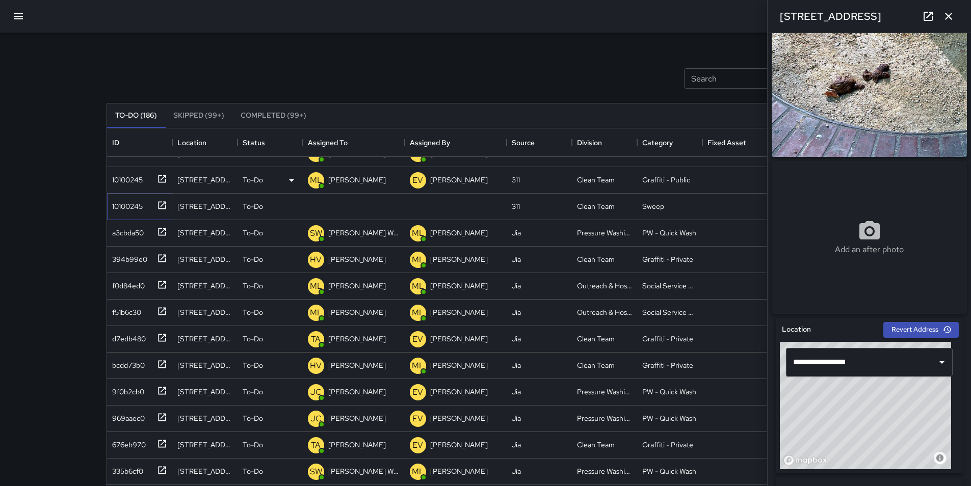
scroll to position [51, 0]
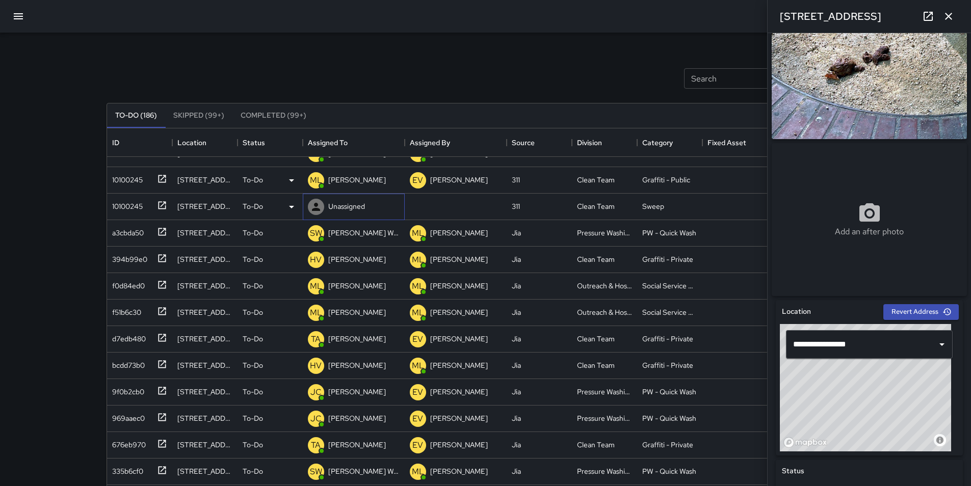
click at [359, 209] on p "Unassigned" at bounding box center [346, 206] width 37 height 10
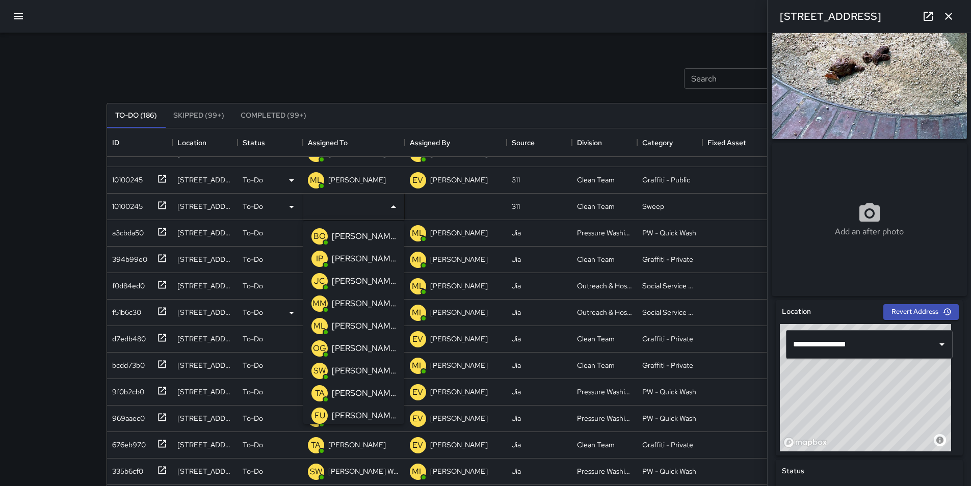
drag, startPoint x: 360, startPoint y: 303, endPoint x: 369, endPoint y: 303, distance: 8.2
click at [361, 303] on p "[PERSON_NAME]" at bounding box center [364, 304] width 64 height 12
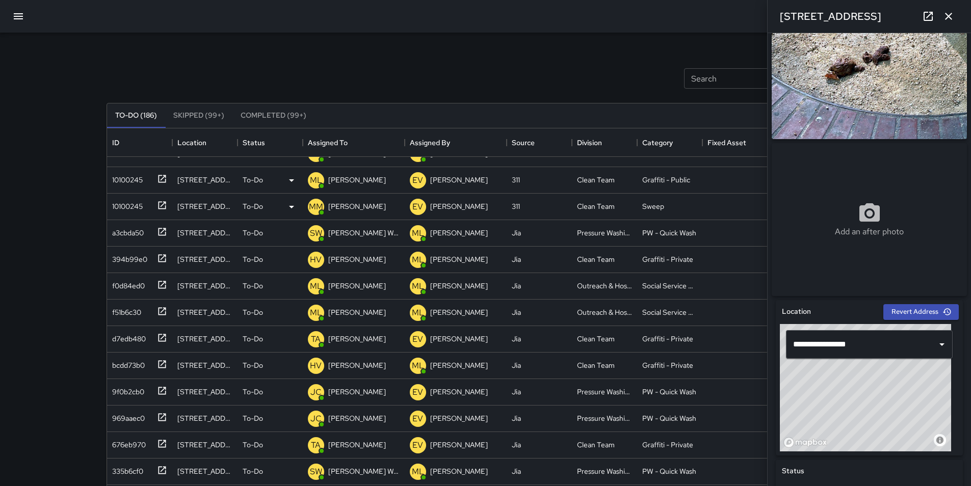
click at [564, 67] on div "Search Search New Task" at bounding box center [486, 78] width 763 height 53
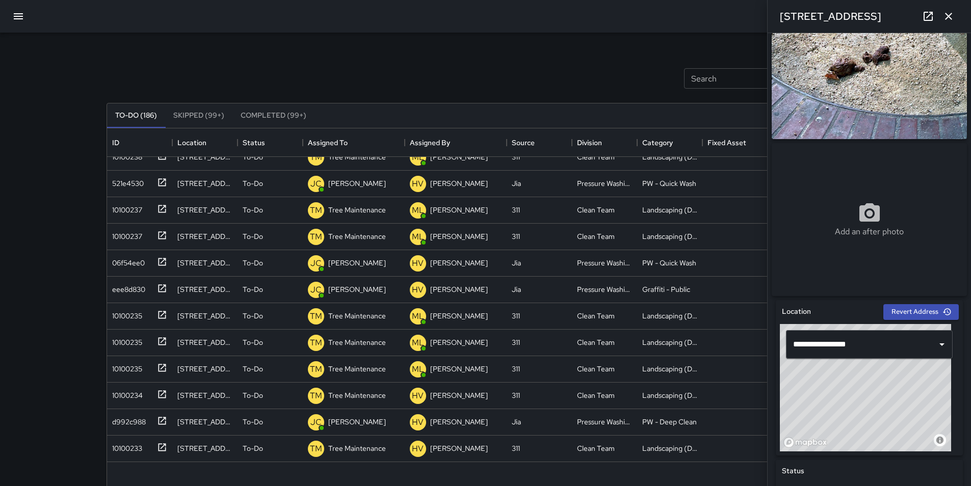
scroll to position [2039, 0]
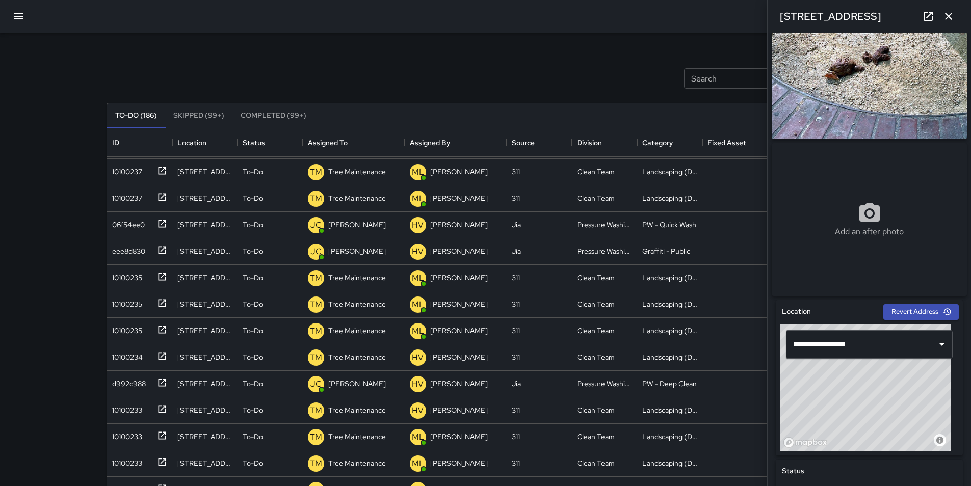
click at [711, 75] on input "Search" at bounding box center [728, 78] width 89 height 20
type input "*******"
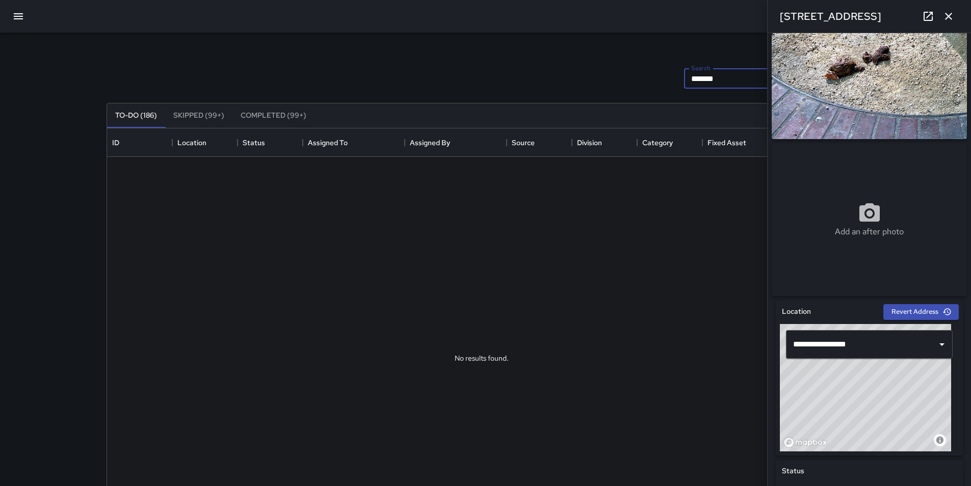
scroll to position [0, 0]
drag, startPoint x: 730, startPoint y: 75, endPoint x: 607, endPoint y: 75, distance: 123.4
click at [610, 79] on div "Search ******* Search New Task" at bounding box center [486, 78] width 763 height 53
type input "*"
